Goal: Task Accomplishment & Management: Manage account settings

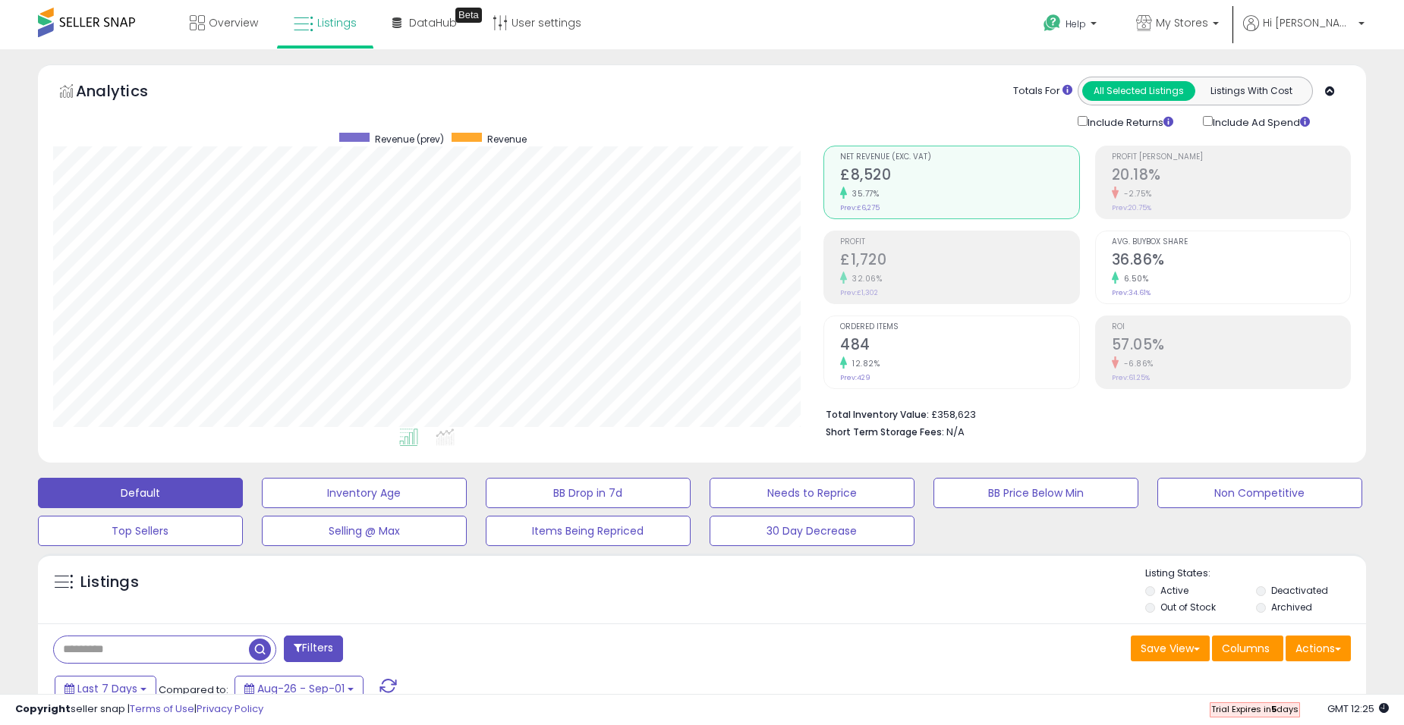
scroll to position [311, 770]
click at [426, 37] on link "DataHub Beta" at bounding box center [424, 23] width 87 height 46
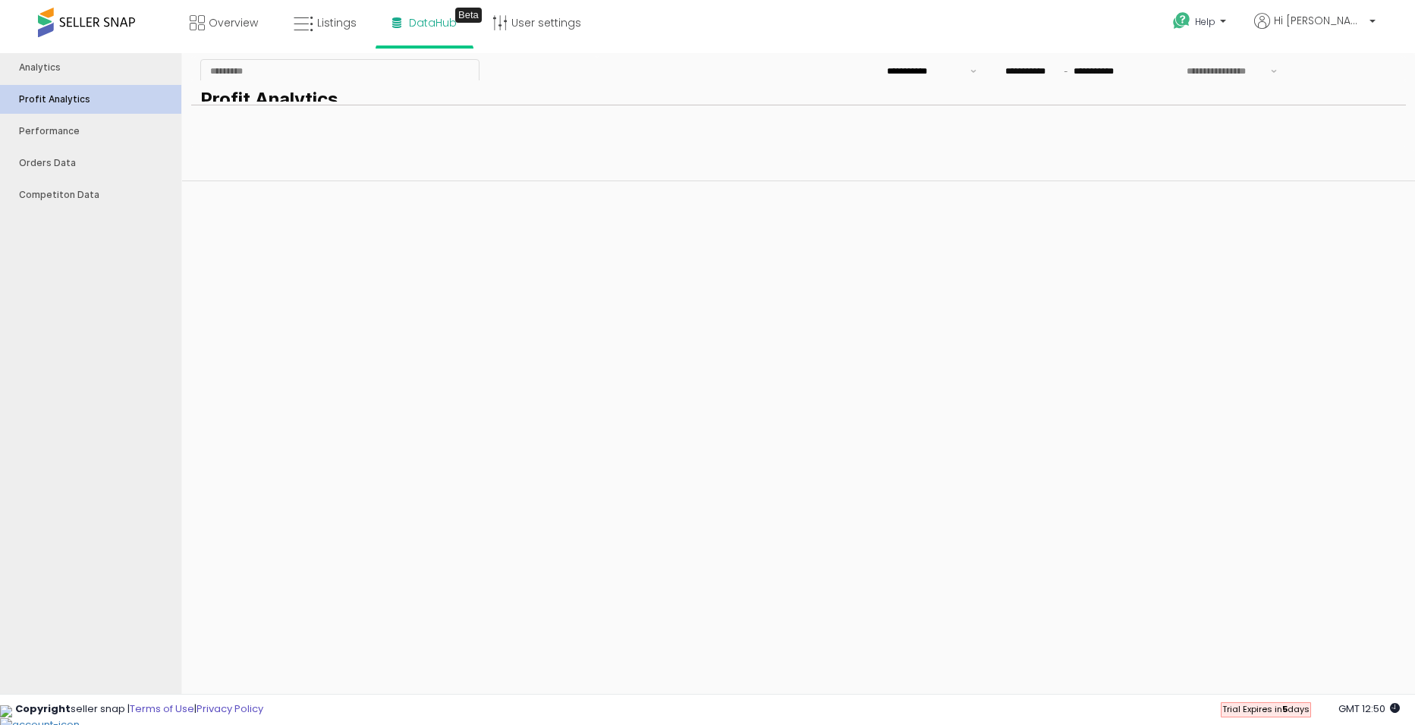
type input "***"
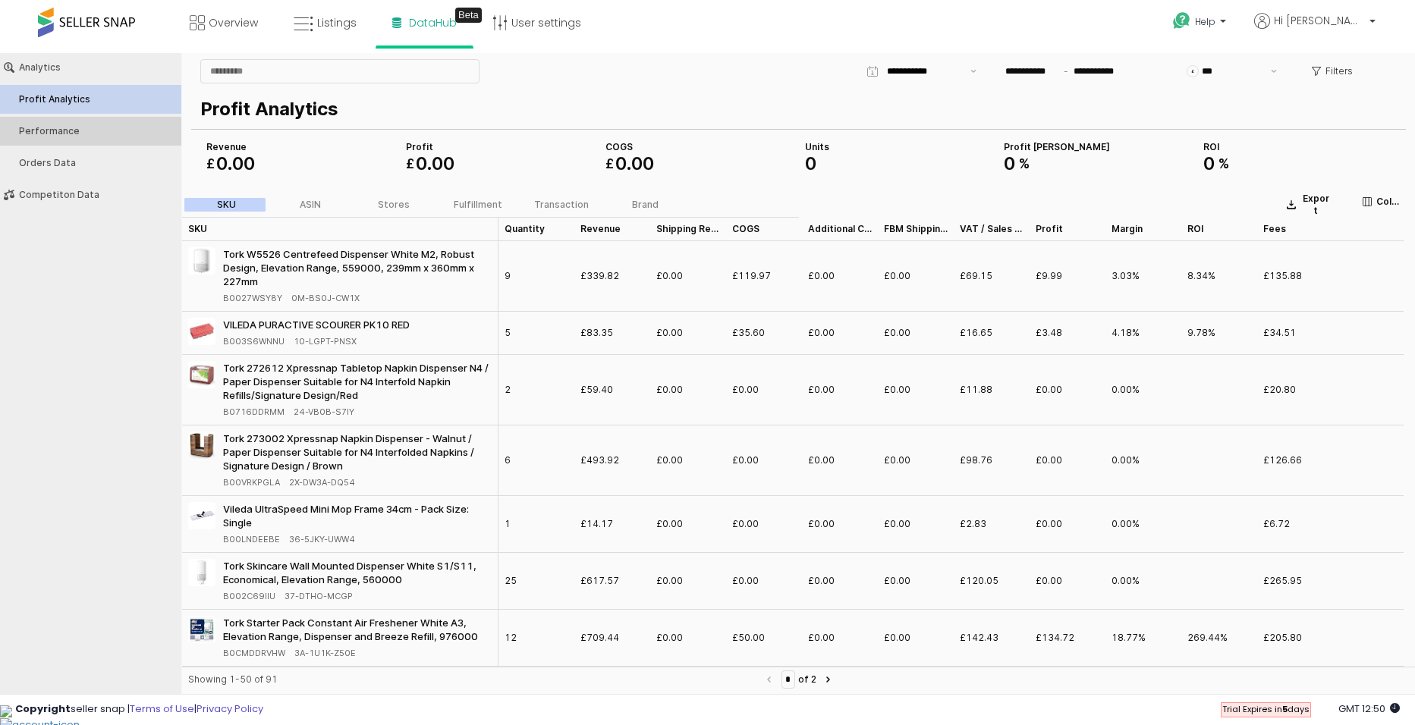
click at [87, 131] on div "Performance" at bounding box center [98, 131] width 159 height 11
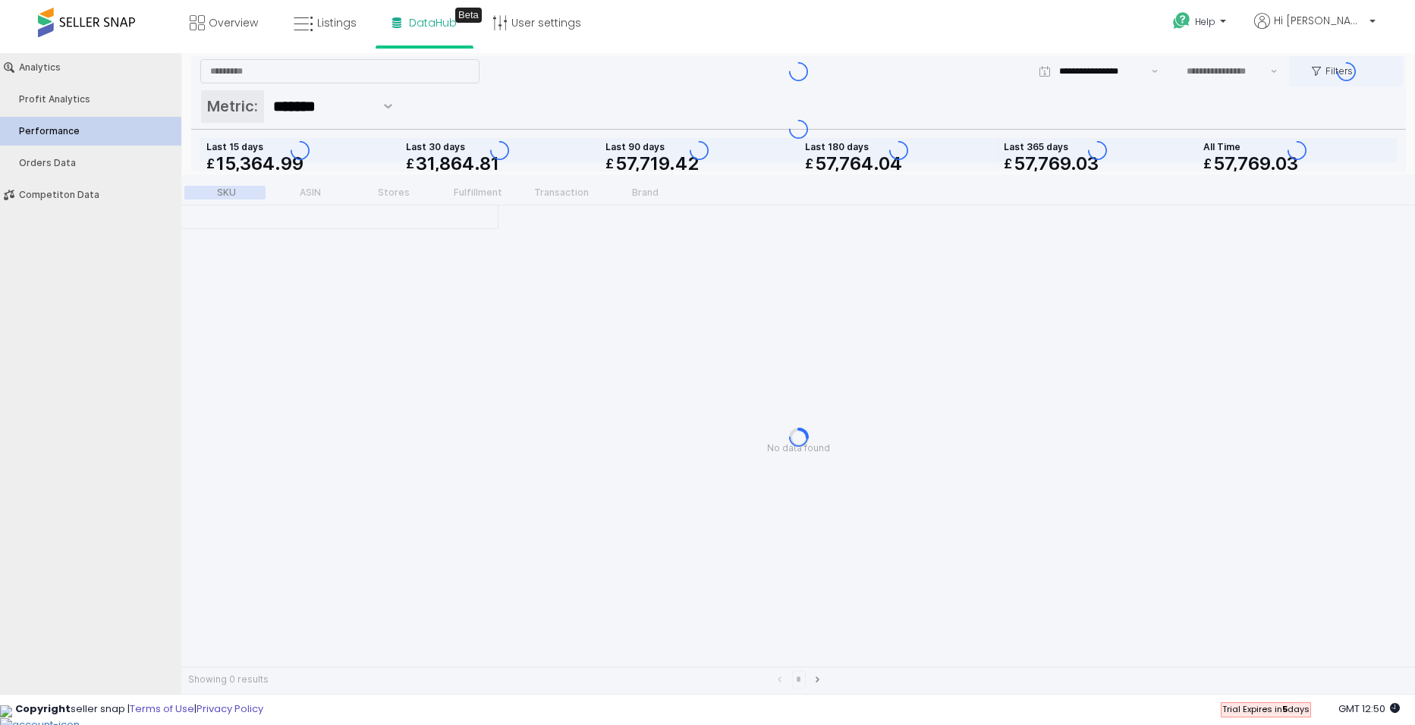
type input "***"
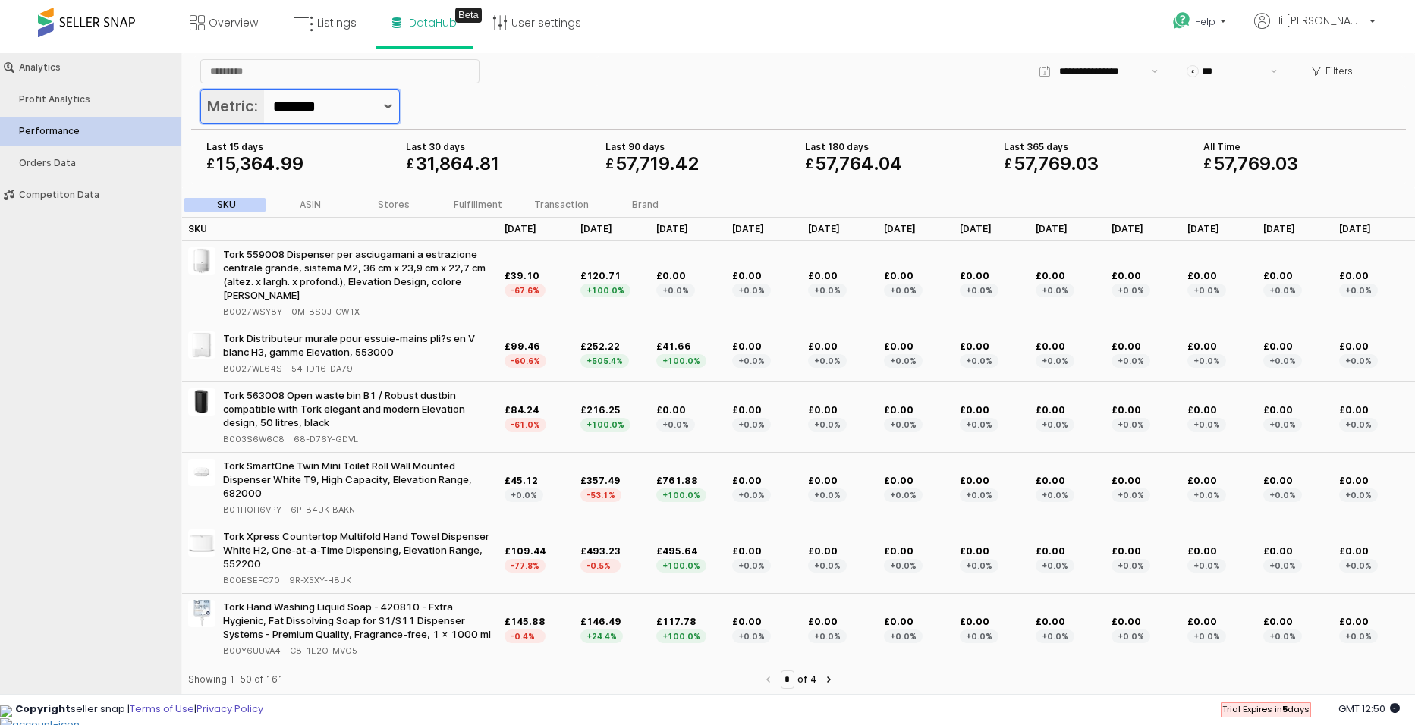
click at [398, 102] on button "Show suggestions" at bounding box center [388, 106] width 22 height 33
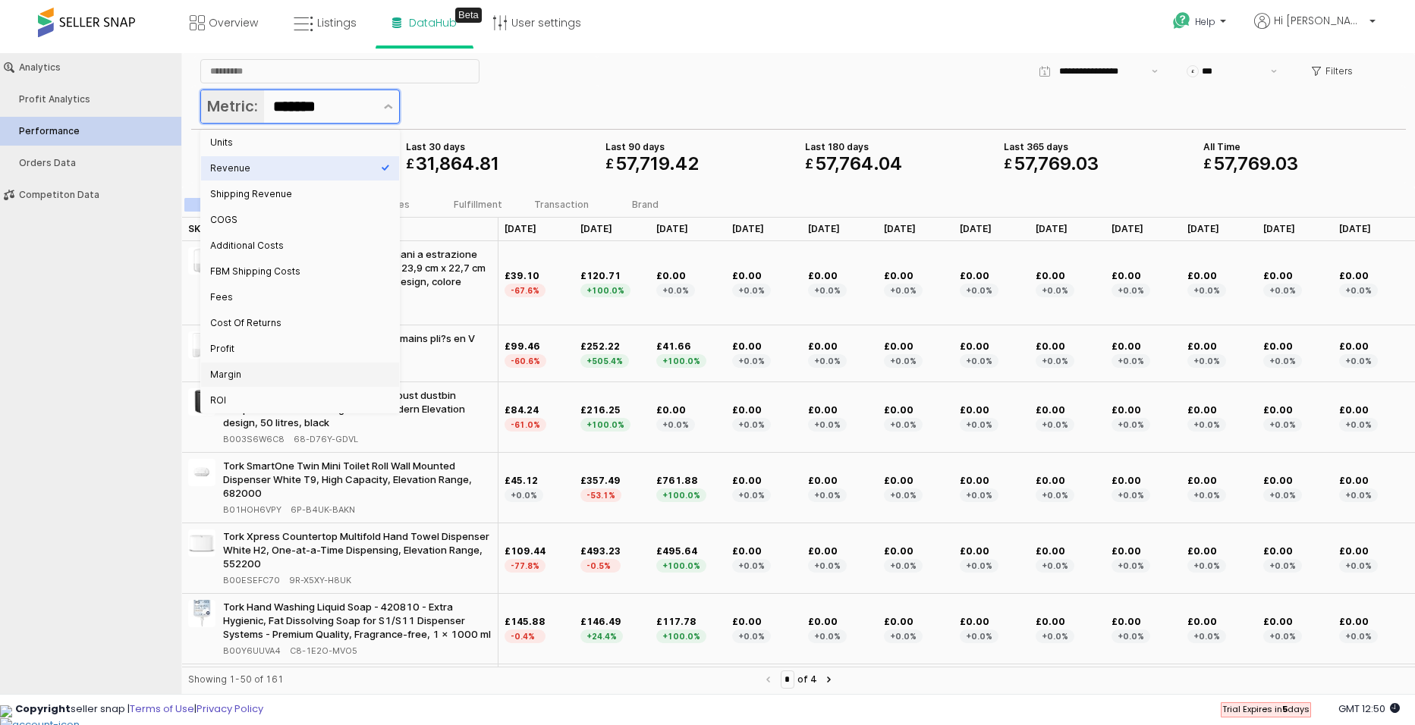
click at [249, 373] on div "Margin" at bounding box center [295, 375] width 171 height 12
type input "******"
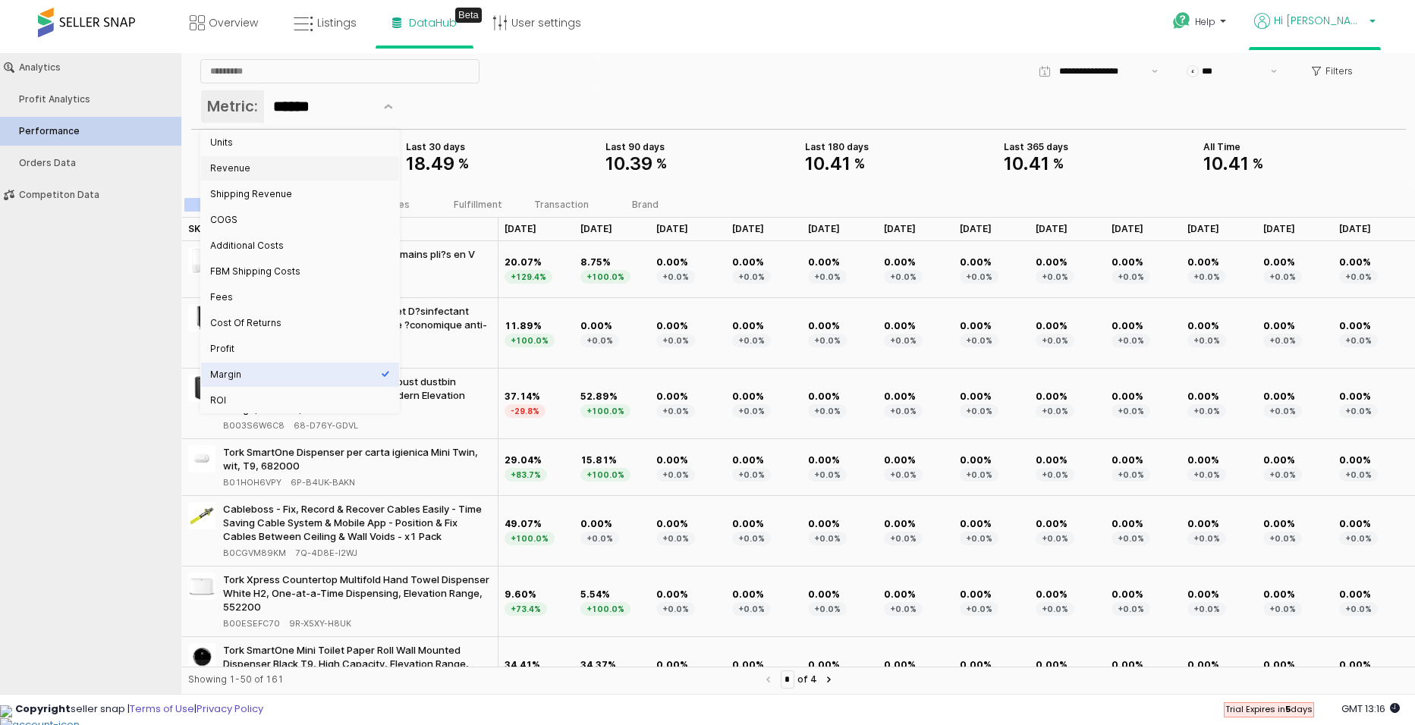
click at [1355, 38] on link "Hi [PERSON_NAME]" at bounding box center [1314, 30] width 121 height 34
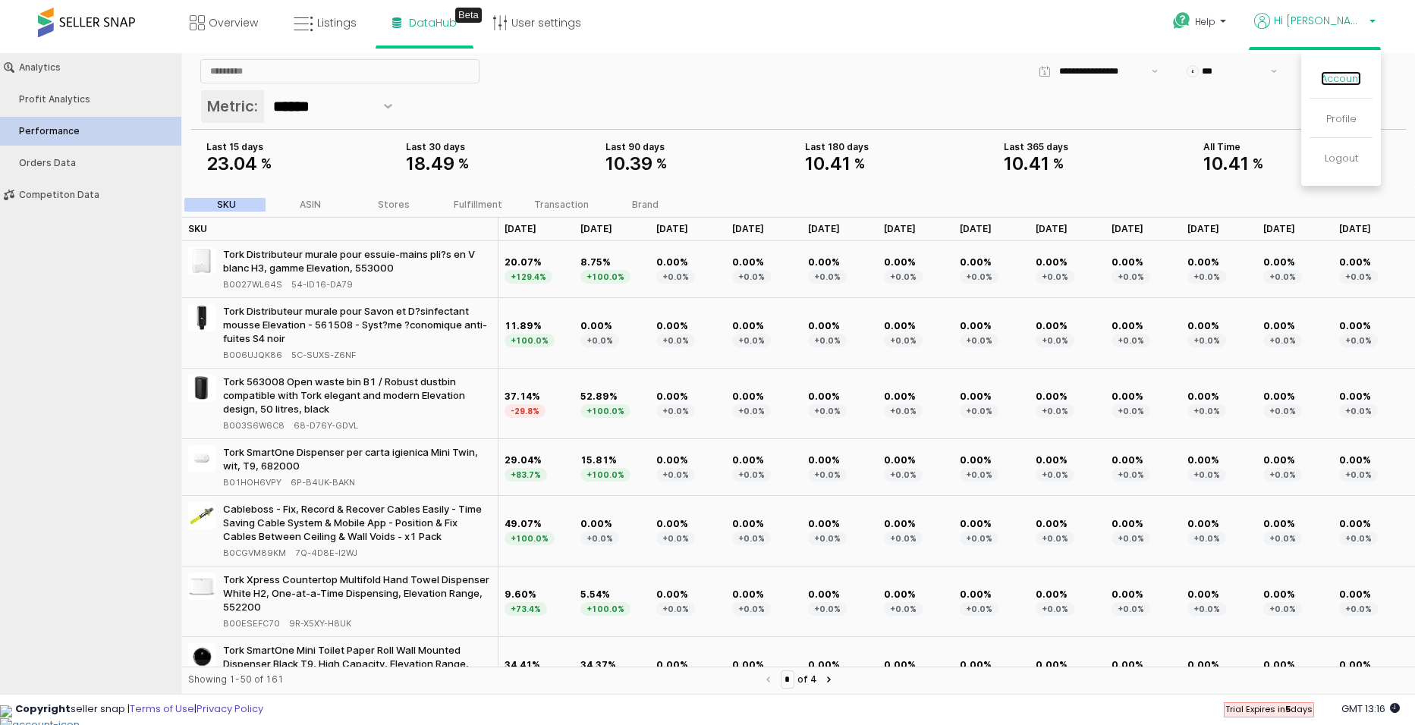
click at [1339, 83] on link "Account" at bounding box center [1341, 78] width 40 height 14
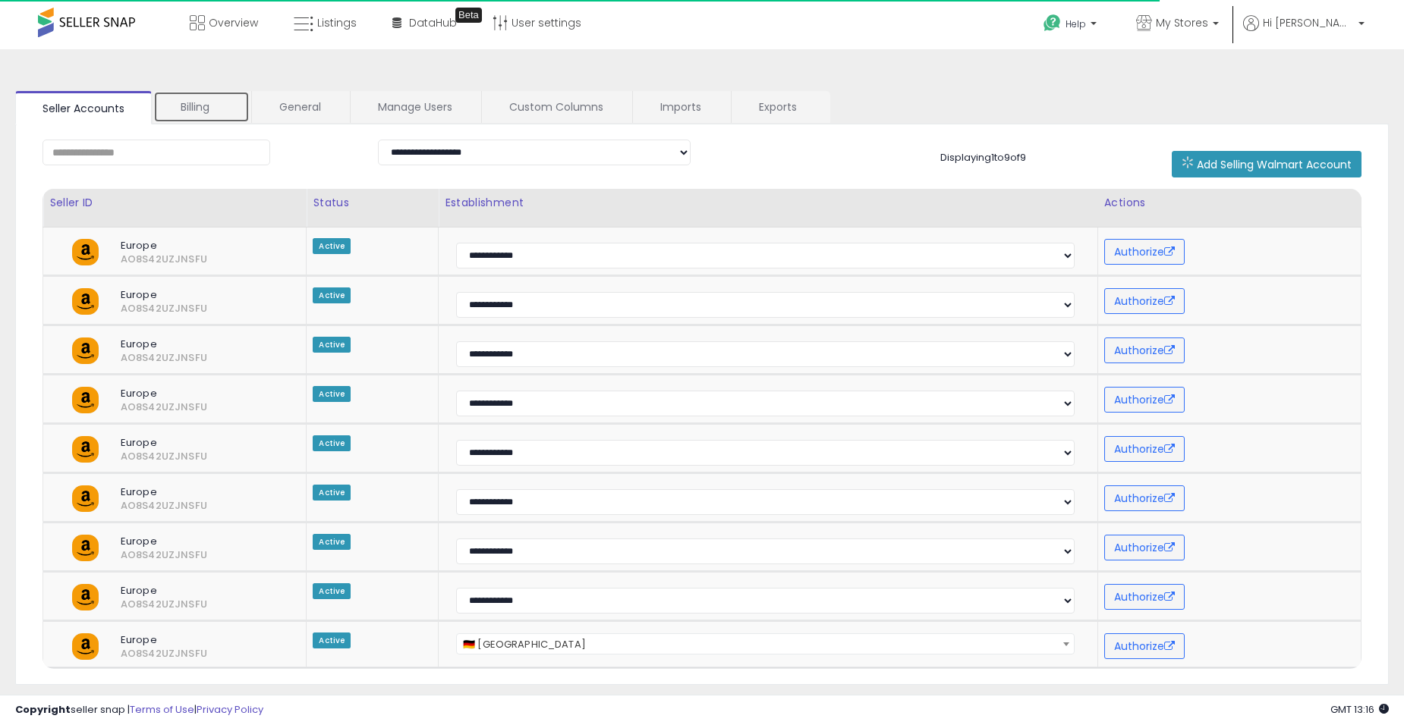
click at [192, 109] on link "Billing" at bounding box center [201, 107] width 96 height 32
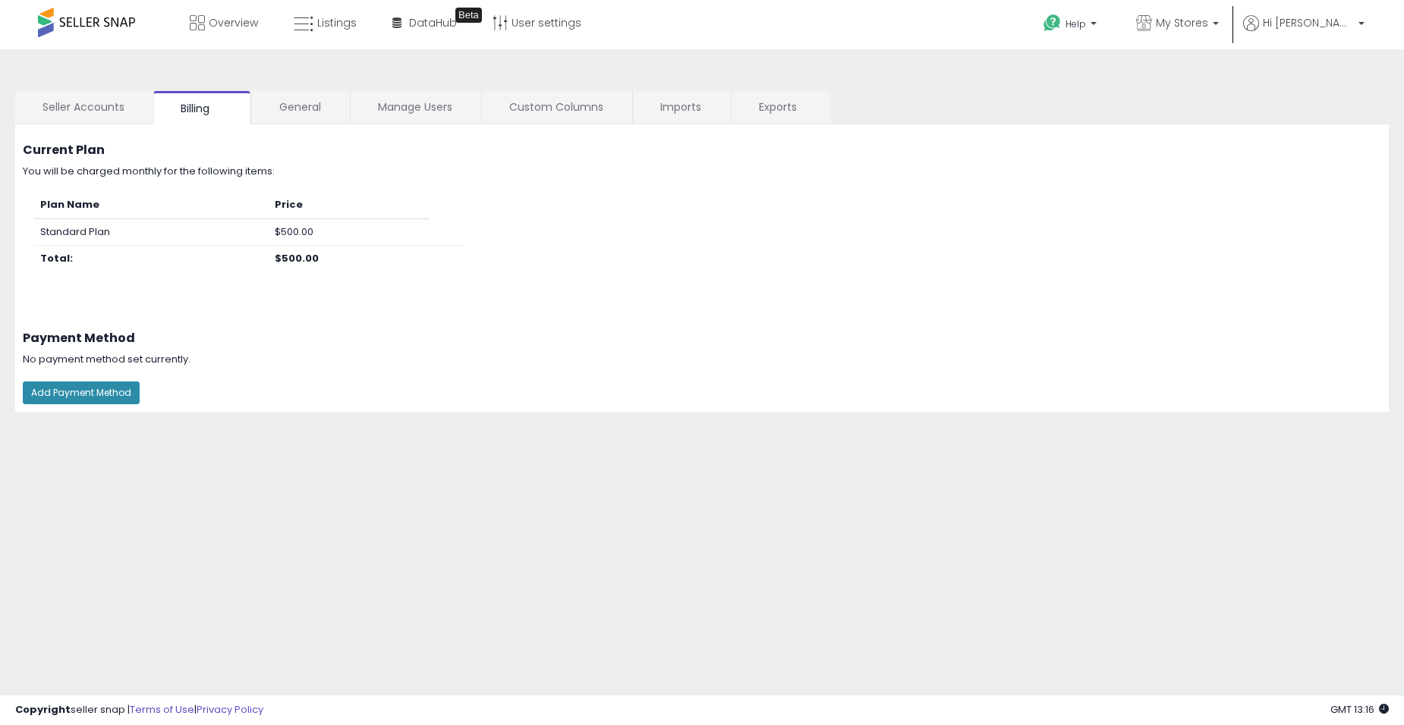
click at [89, 388] on button "Add Payment Method" at bounding box center [81, 393] width 117 height 23
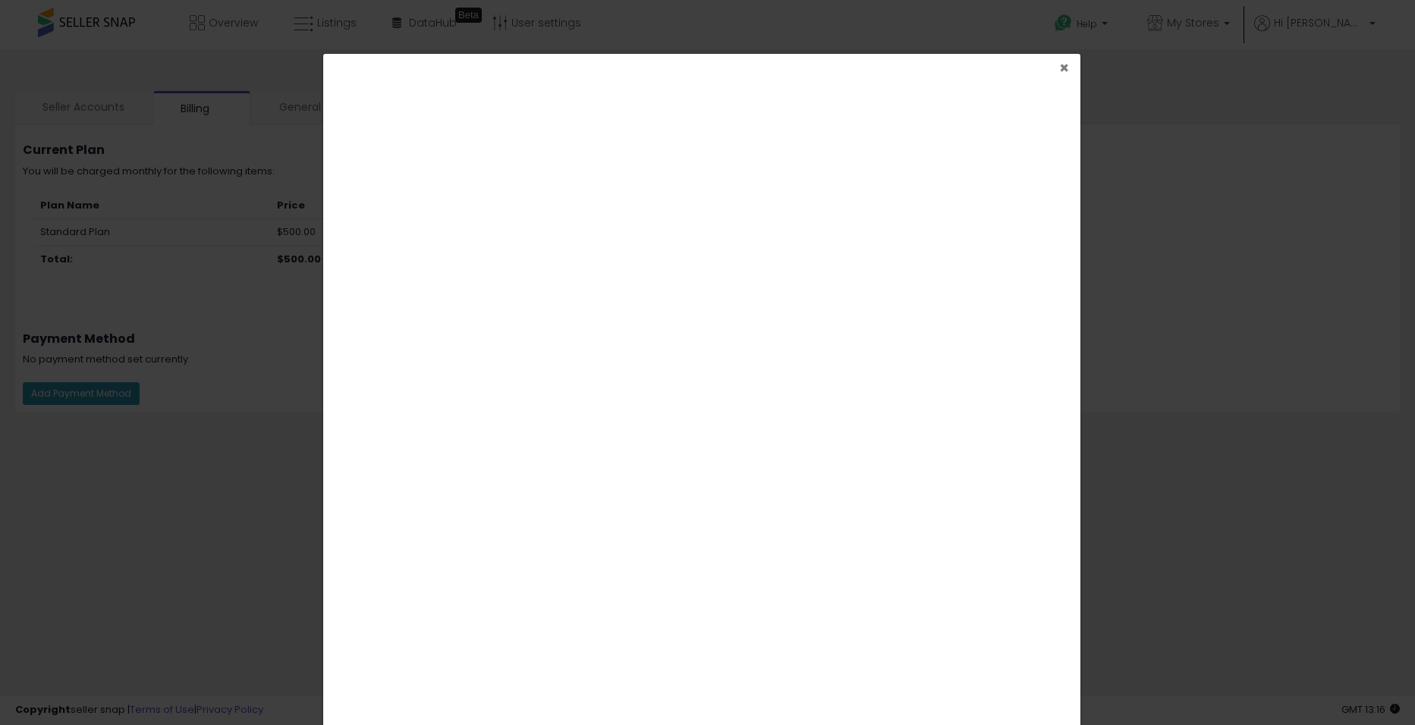
click at [1063, 70] on span "×" at bounding box center [1064, 68] width 10 height 22
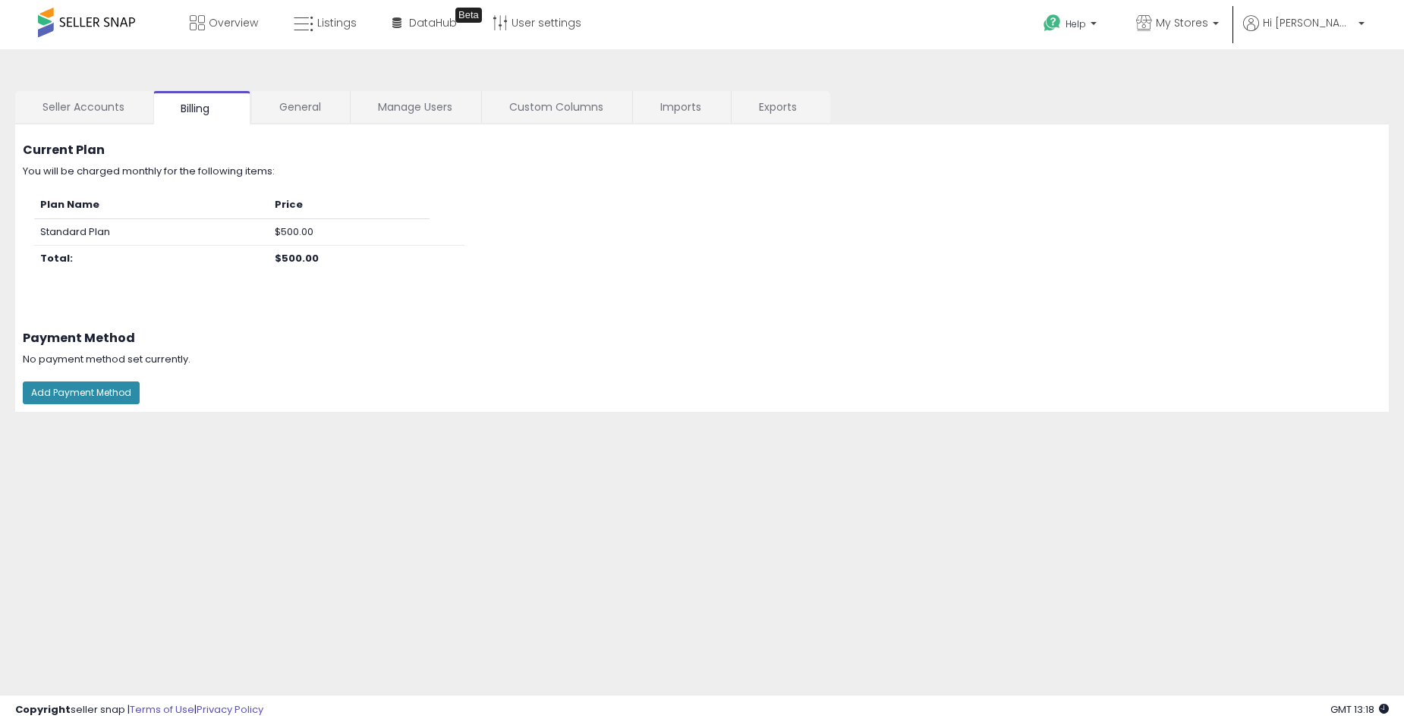
click at [102, 393] on button "Add Payment Method" at bounding box center [81, 393] width 117 height 23
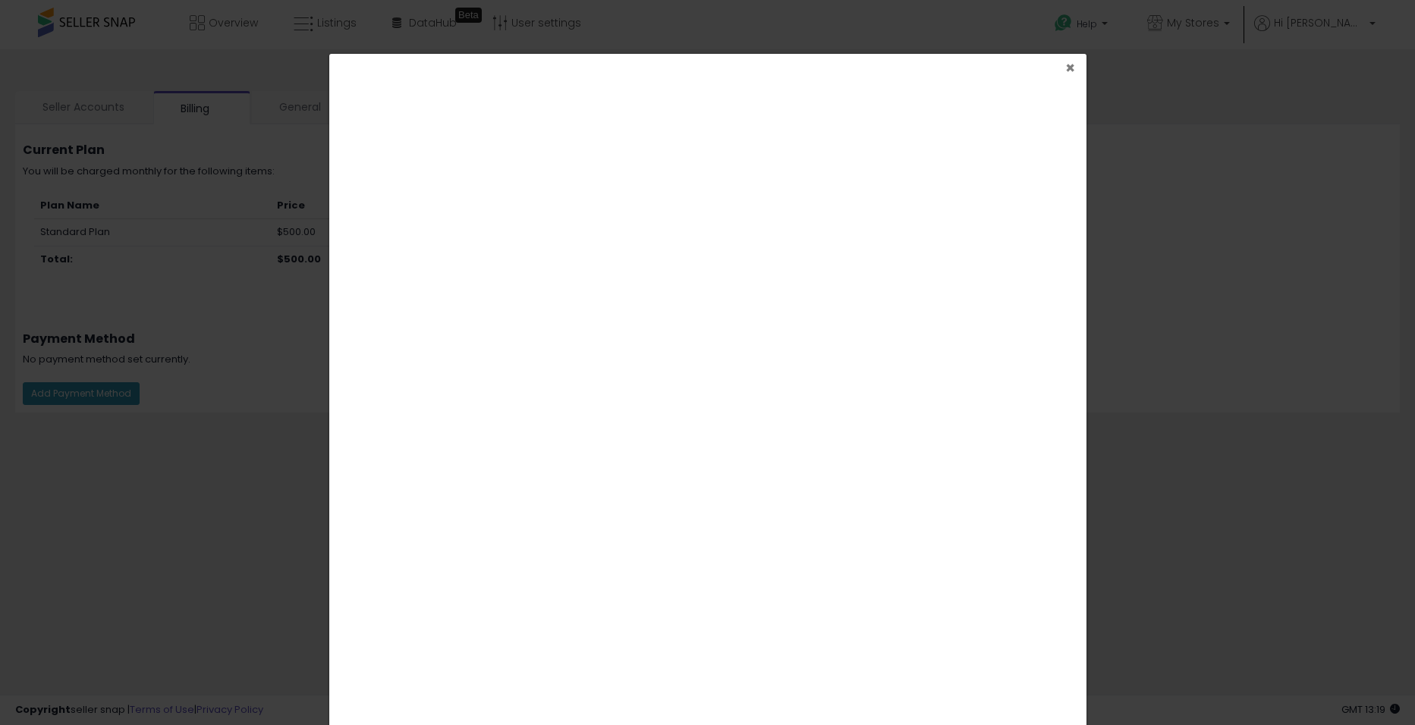
click at [1066, 72] on span "×" at bounding box center [1070, 68] width 10 height 22
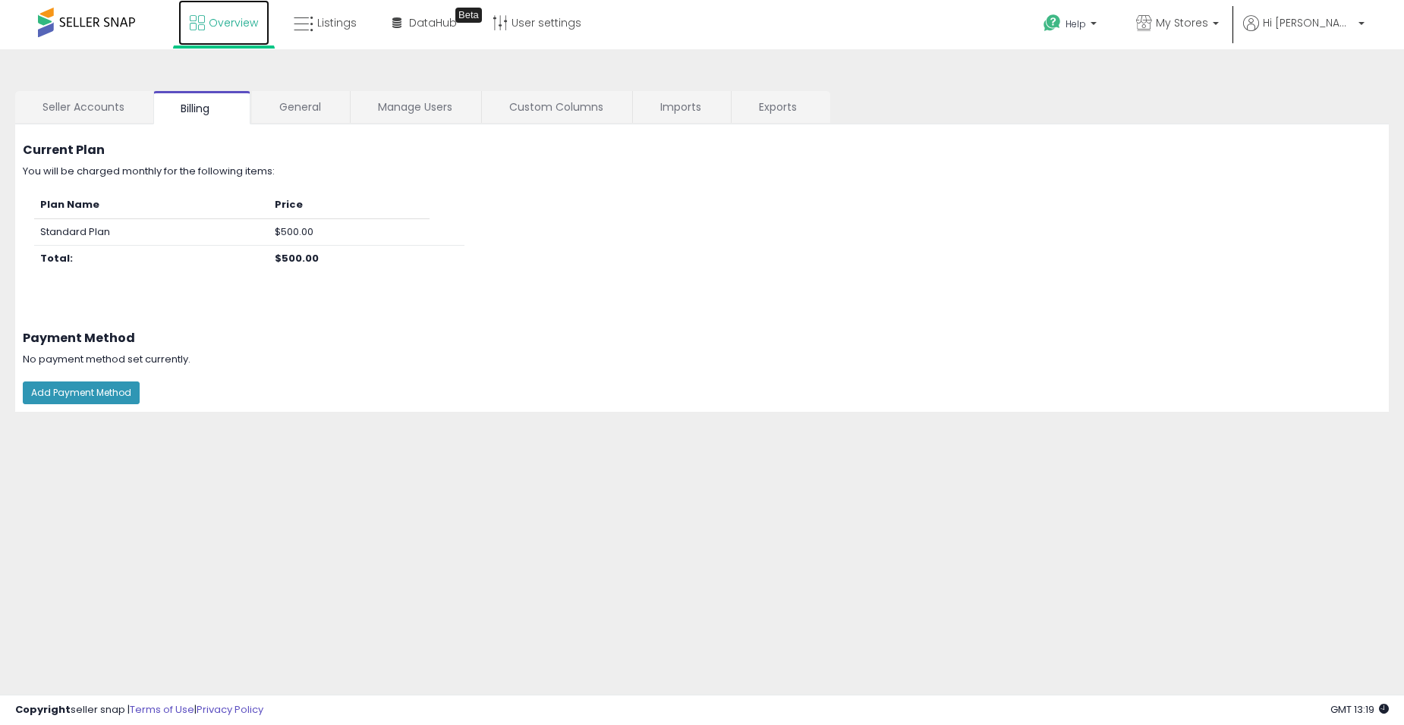
click at [229, 24] on span "Overview" at bounding box center [233, 22] width 49 height 15
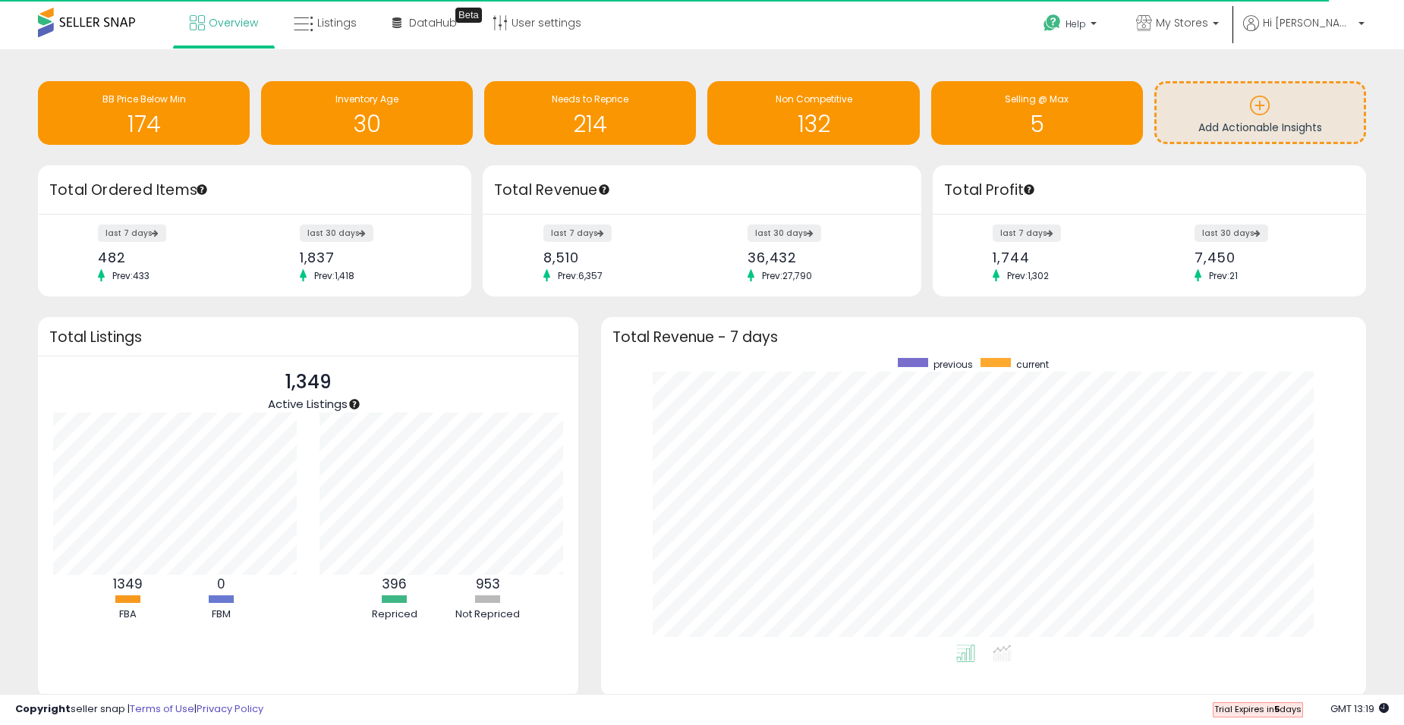
scroll to position [758600, 758152]
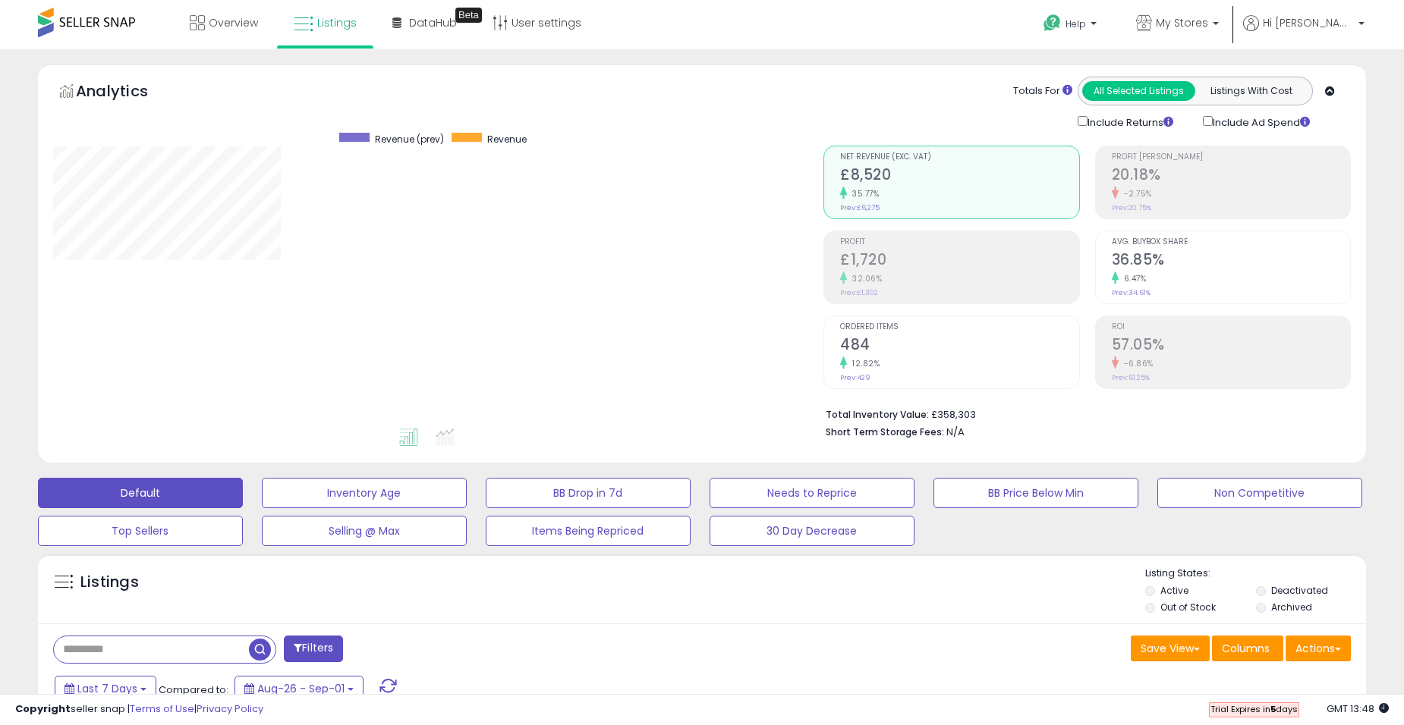
scroll to position [311, 770]
click at [1219, 33] on p "My Stores" at bounding box center [1177, 24] width 83 height 19
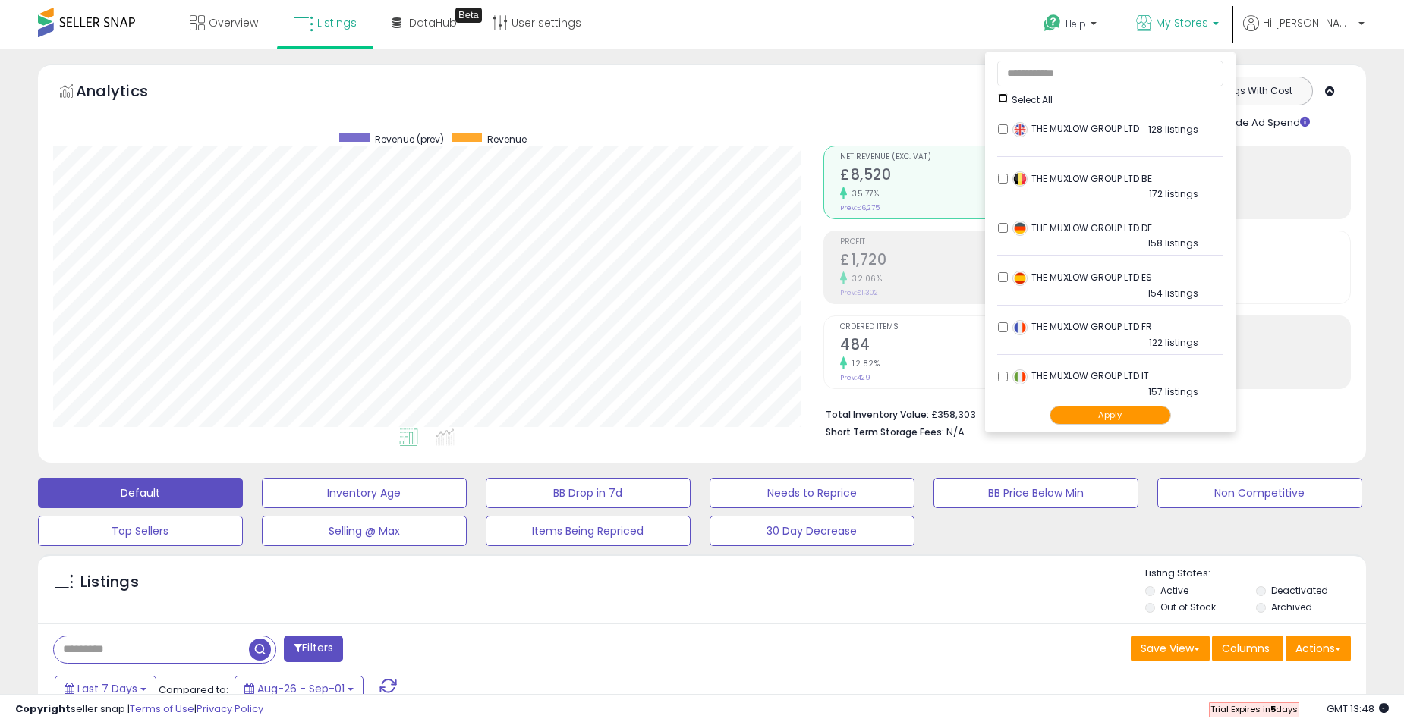
scroll to position [152, 0]
click at [1153, 418] on button "Apply" at bounding box center [1110, 415] width 121 height 19
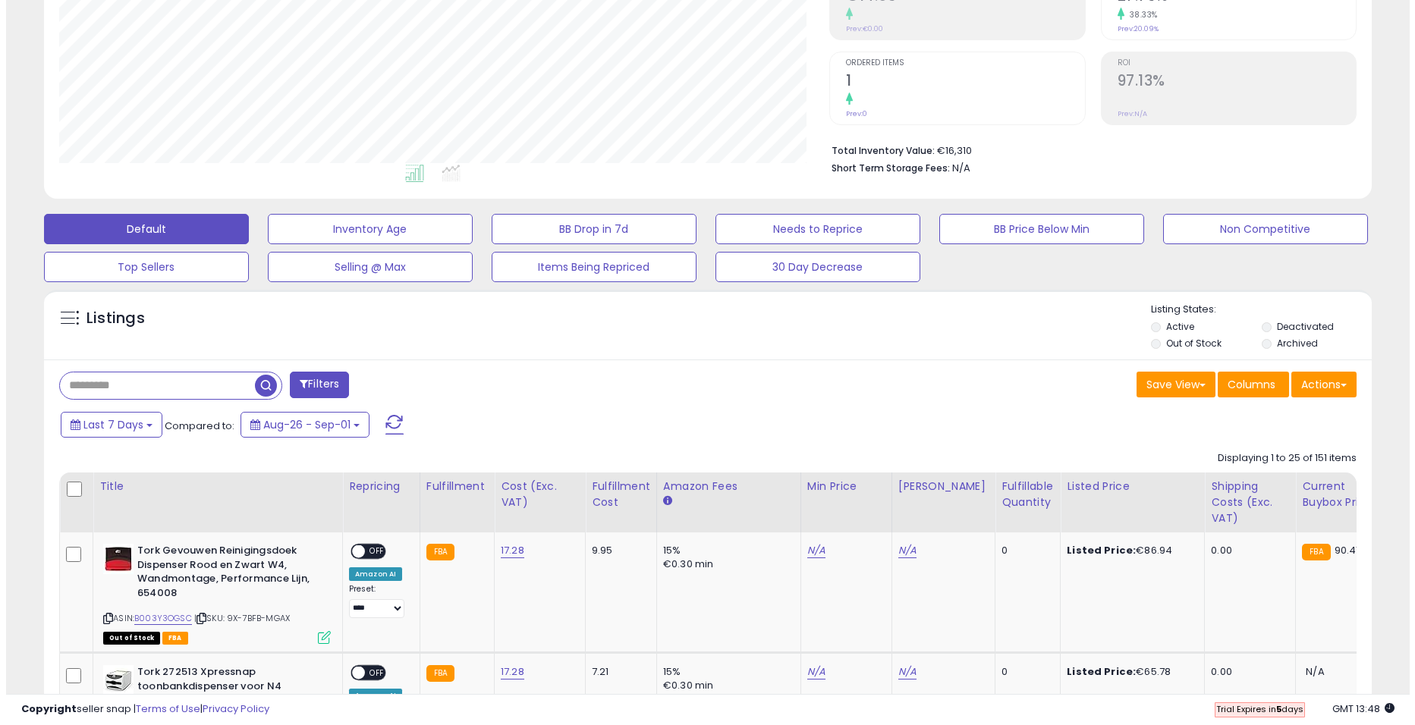
scroll to position [354, 0]
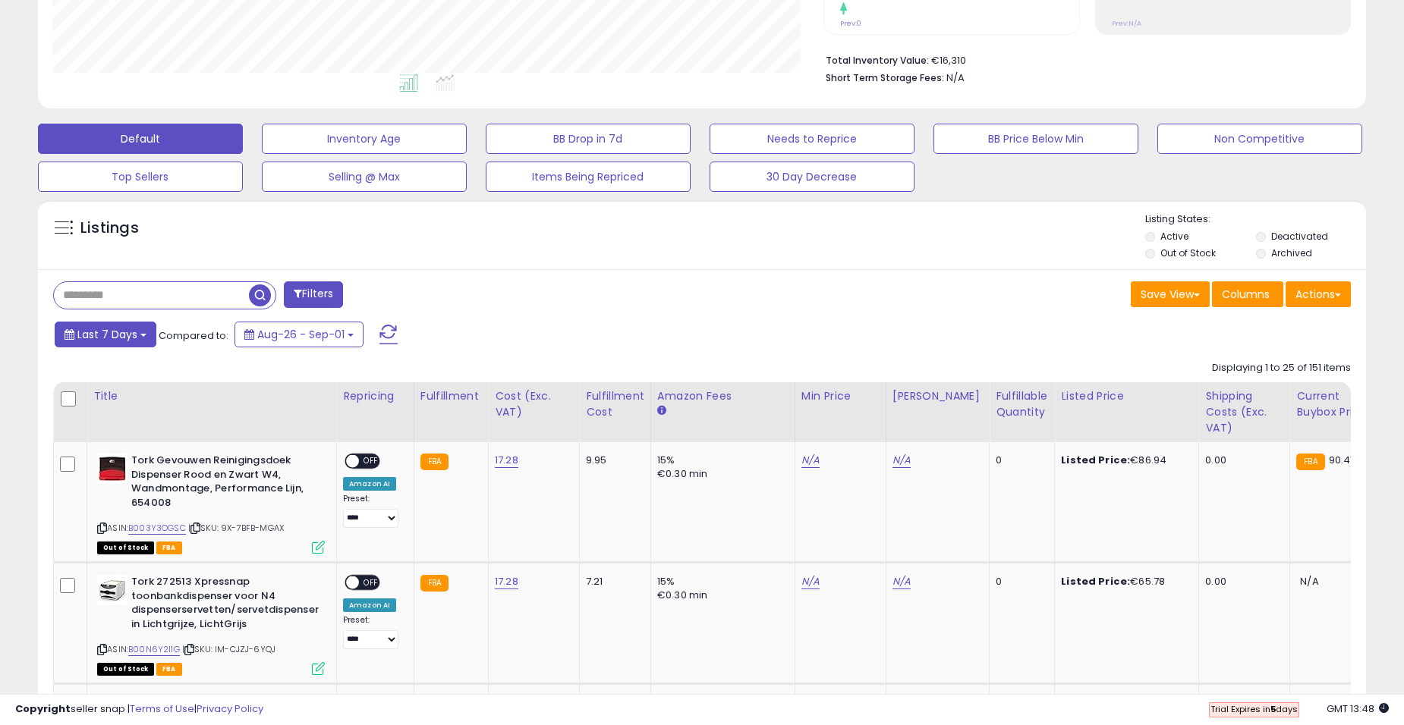
click at [106, 341] on span "Last 7 Days" at bounding box center [107, 334] width 60 height 15
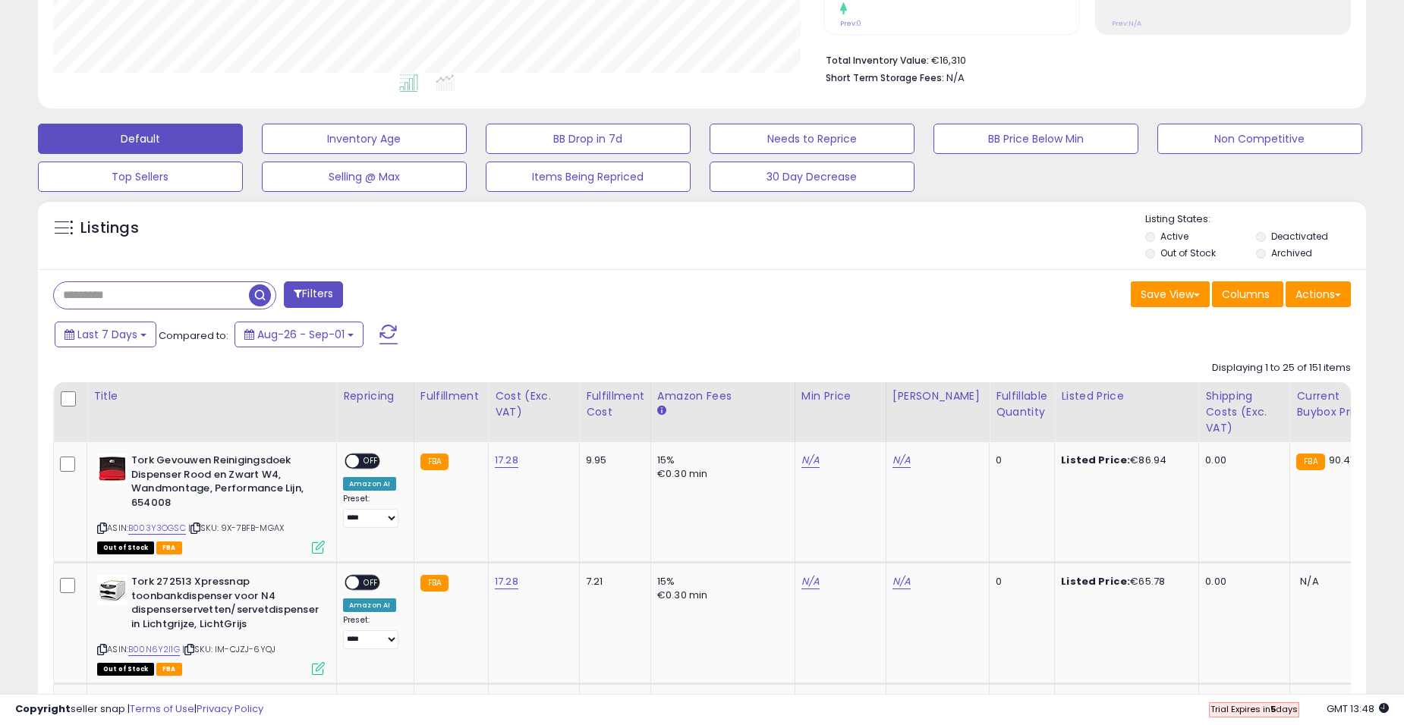
click at [310, 301] on button "Filters" at bounding box center [313, 295] width 59 height 27
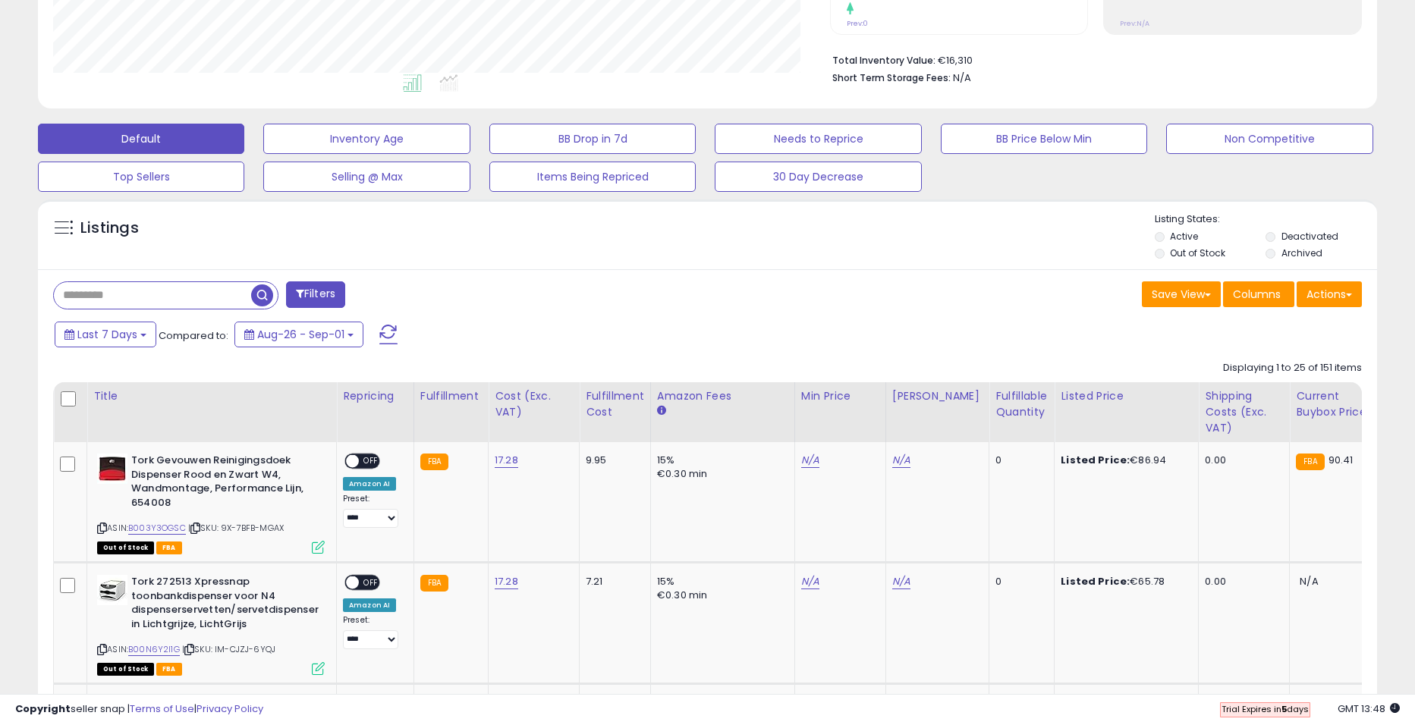
scroll to position [311, 777]
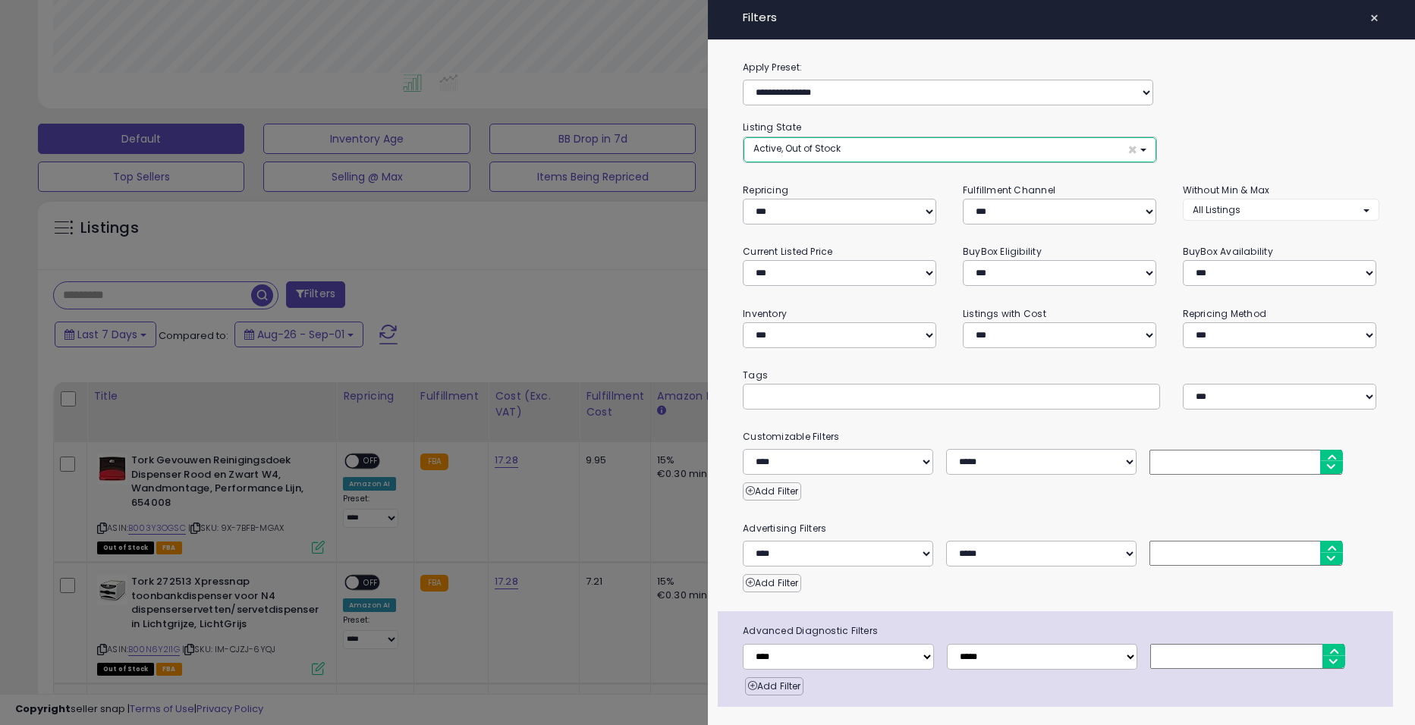
click at [867, 153] on button "Active, Out of Stock ×" at bounding box center [950, 149] width 413 height 25
select select "**********"
click at [791, 206] on span "Out of Stock" at bounding box center [790, 207] width 55 height 13
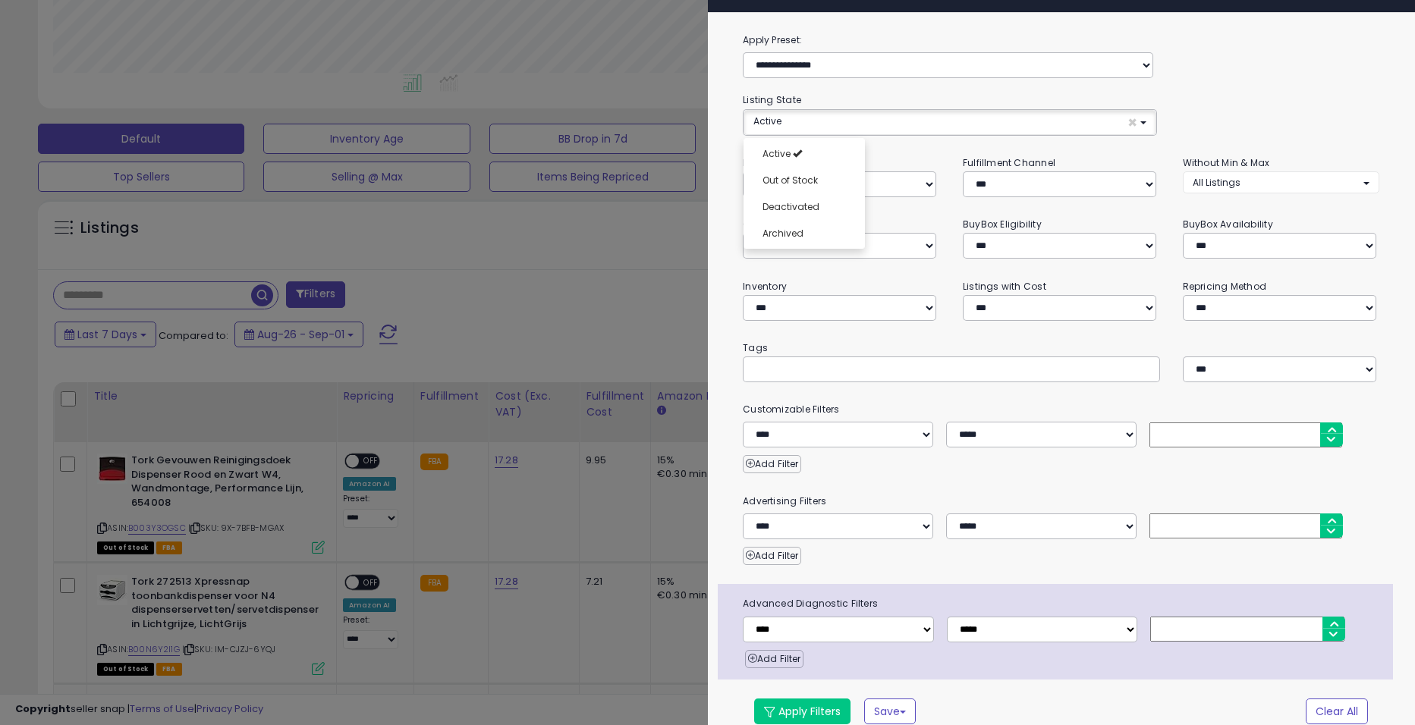
scroll to position [42, 0]
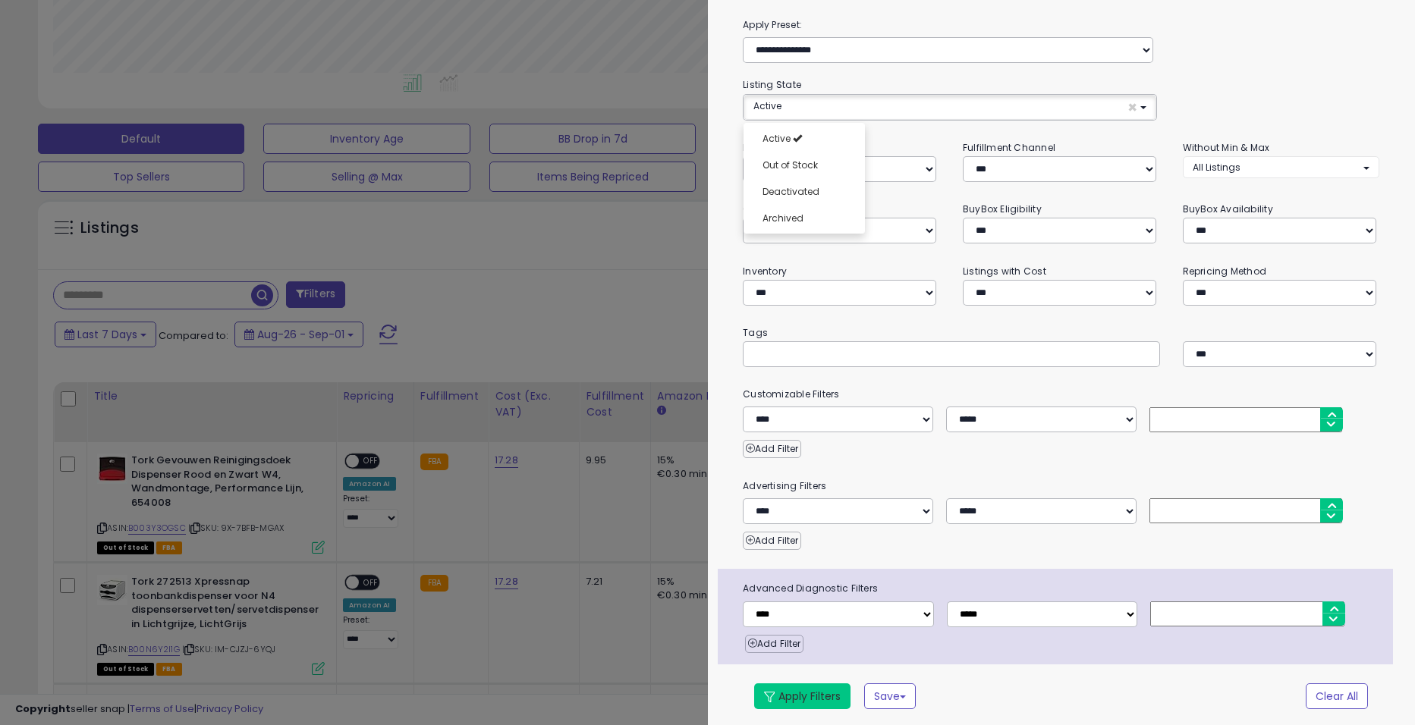
click at [819, 693] on button "Apply Filters" at bounding box center [802, 697] width 96 height 26
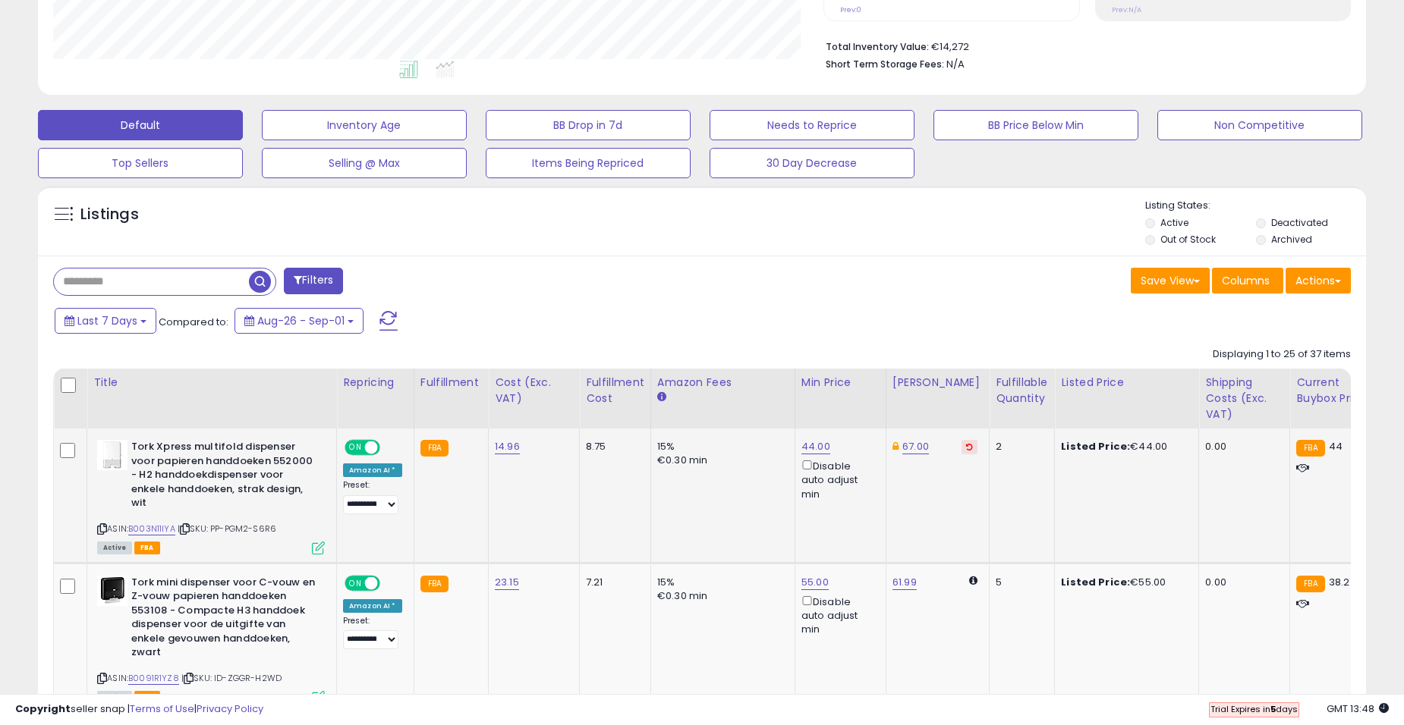
scroll to position [404, 0]
